Goal: Transaction & Acquisition: Purchase product/service

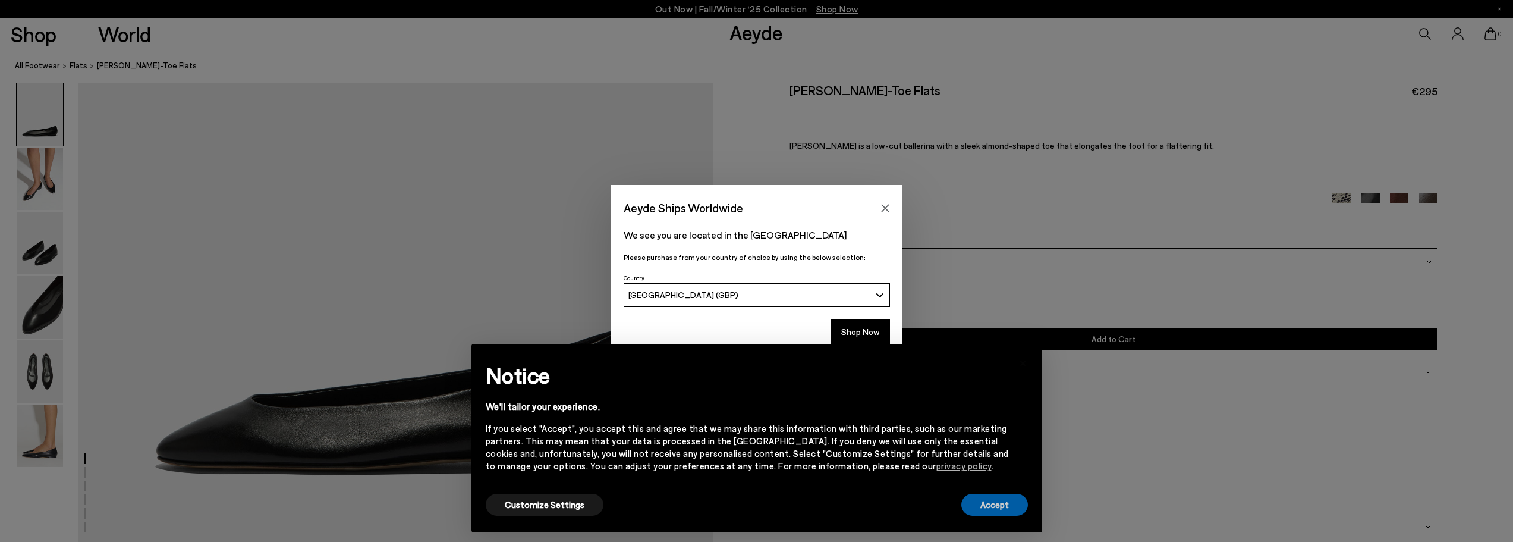
click at [1016, 504] on button "Accept" at bounding box center [994, 504] width 67 height 22
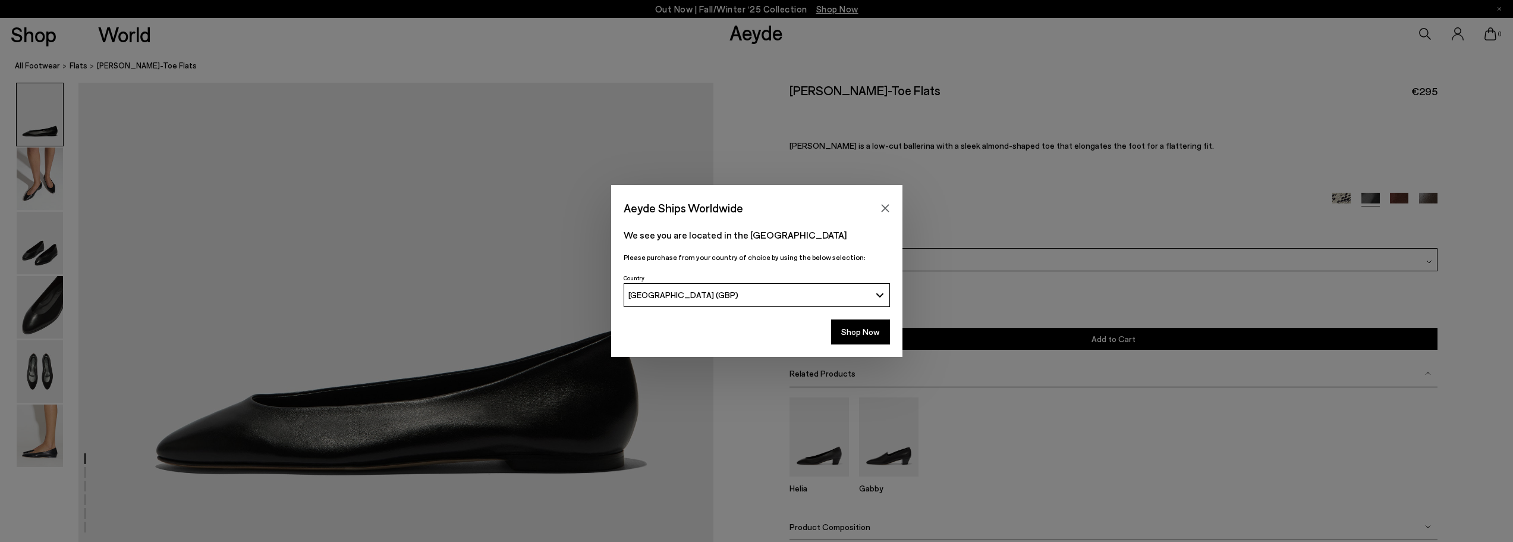
click at [888, 194] on div "Aeyde Ships Worldwide" at bounding box center [756, 201] width 291 height 33
click at [872, 198] on div "Aeyde Ships Worldwide" at bounding box center [756, 201] width 291 height 33
click at [882, 210] on icon "Close" at bounding box center [885, 208] width 10 height 10
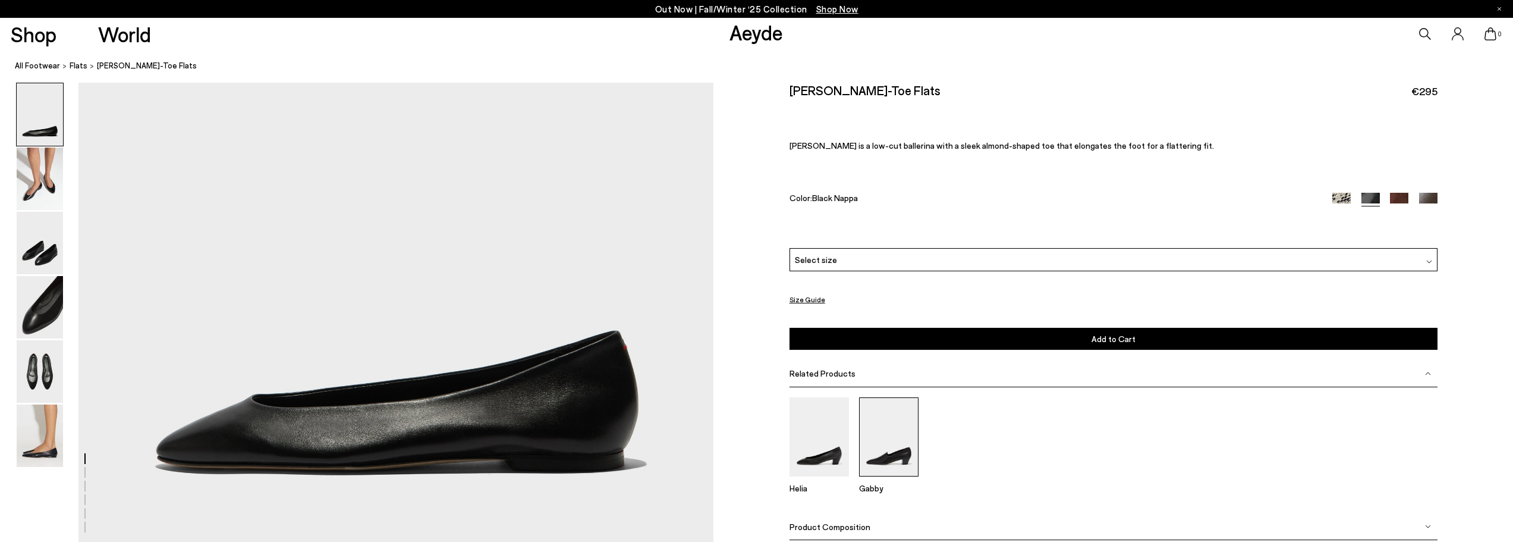
click at [900, 446] on img at bounding box center [888, 436] width 59 height 79
click at [30, 253] on img at bounding box center [40, 243] width 46 height 62
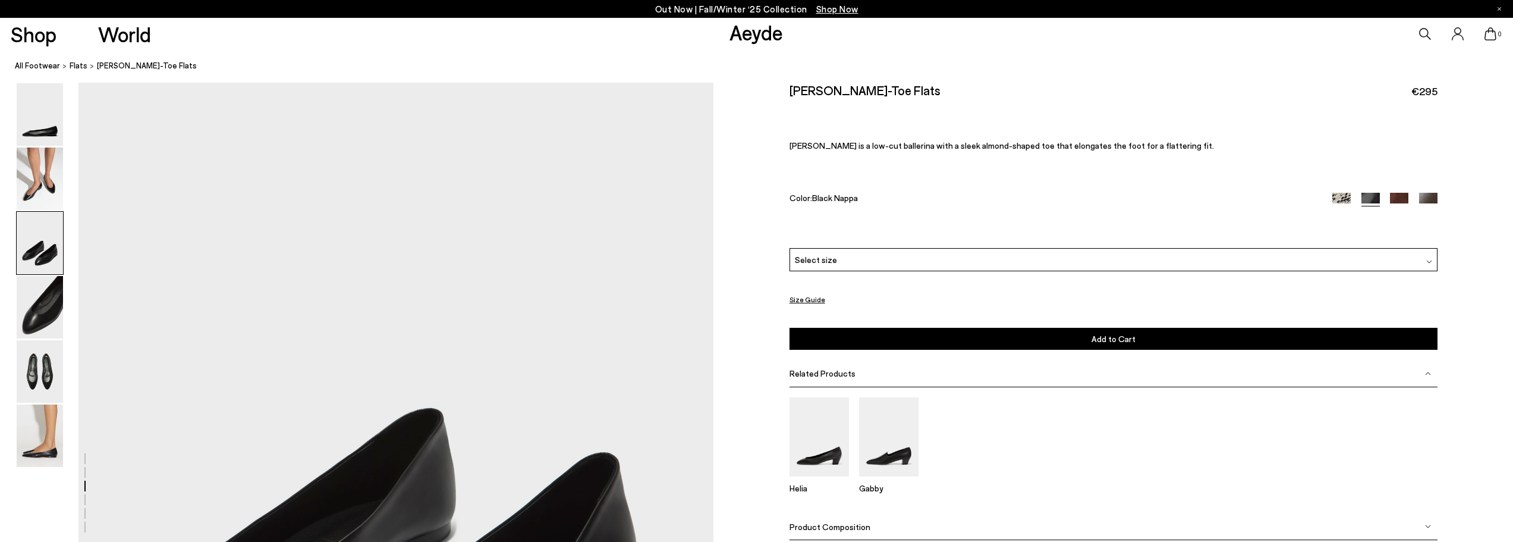
scroll to position [1668, 0]
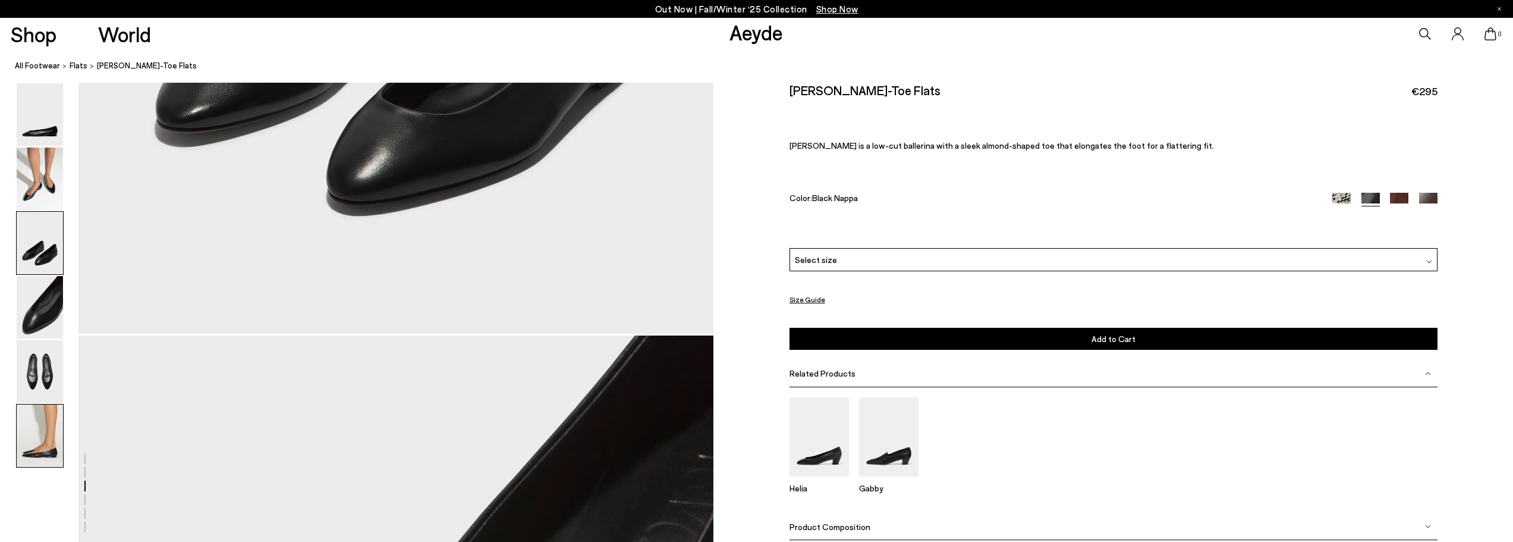
click at [32, 442] on img at bounding box center [40, 435] width 46 height 62
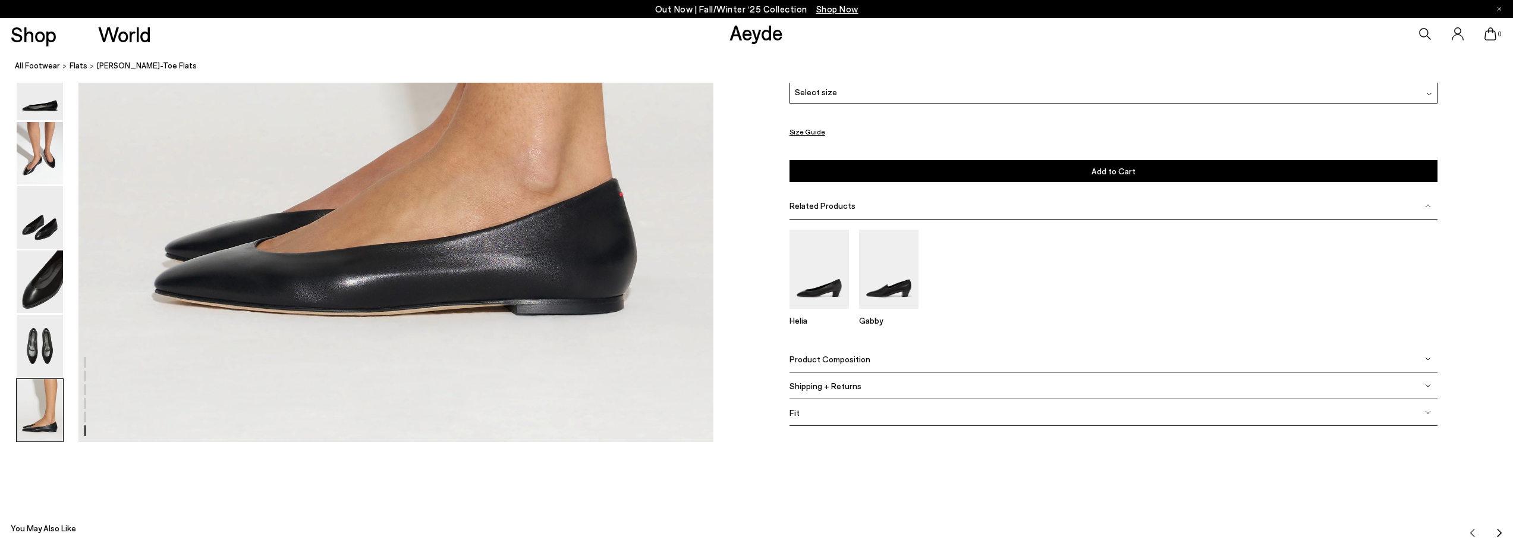
scroll to position [4355, 0]
